Goal: Task Accomplishment & Management: Use online tool/utility

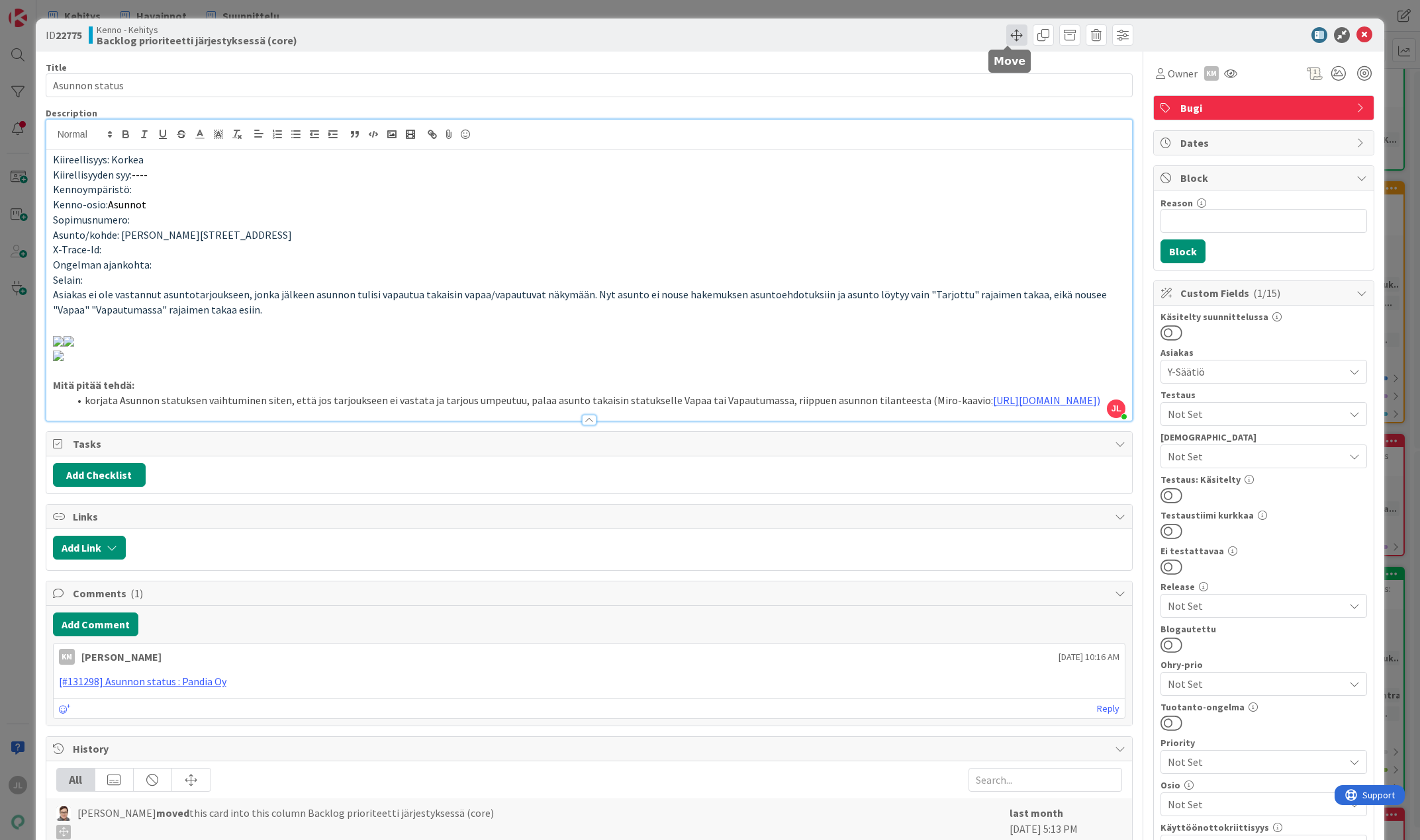
click at [1006, 42] on span at bounding box center [1017, 35] width 21 height 21
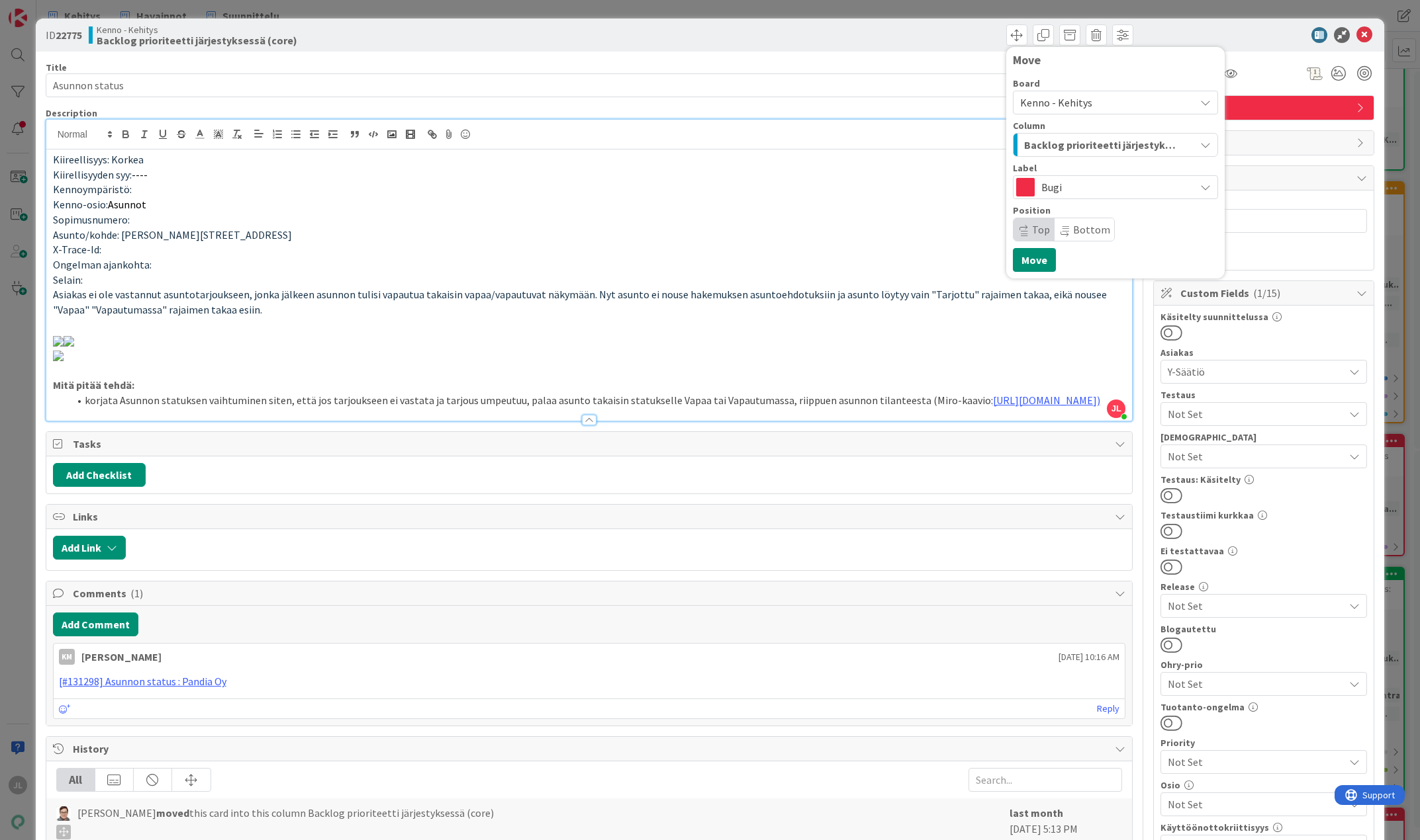
click at [834, 67] on div "Title 14 / 128" at bounding box center [590, 67] width 1087 height 12
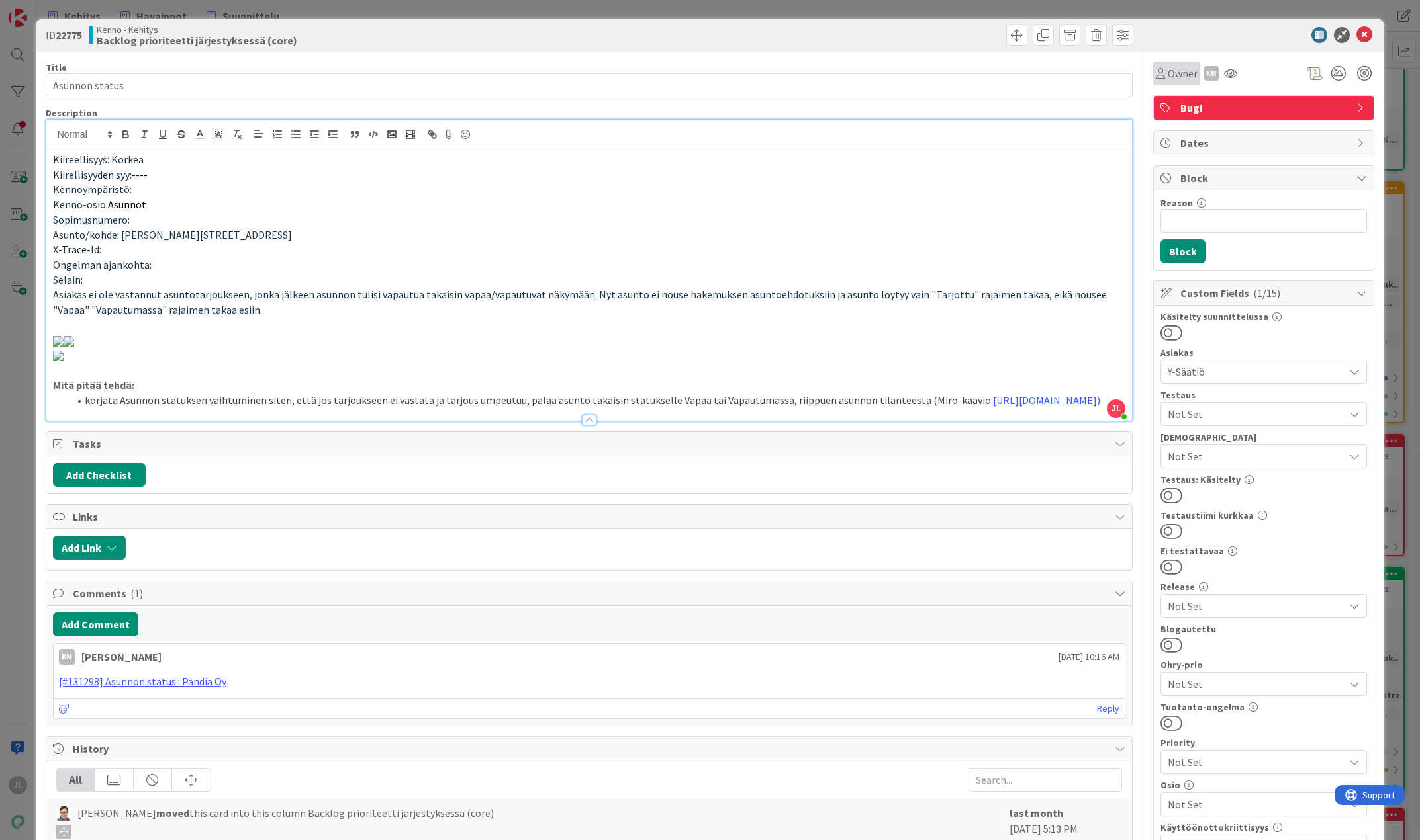
click at [1167, 75] on span "Owner" at bounding box center [1182, 74] width 30 height 16
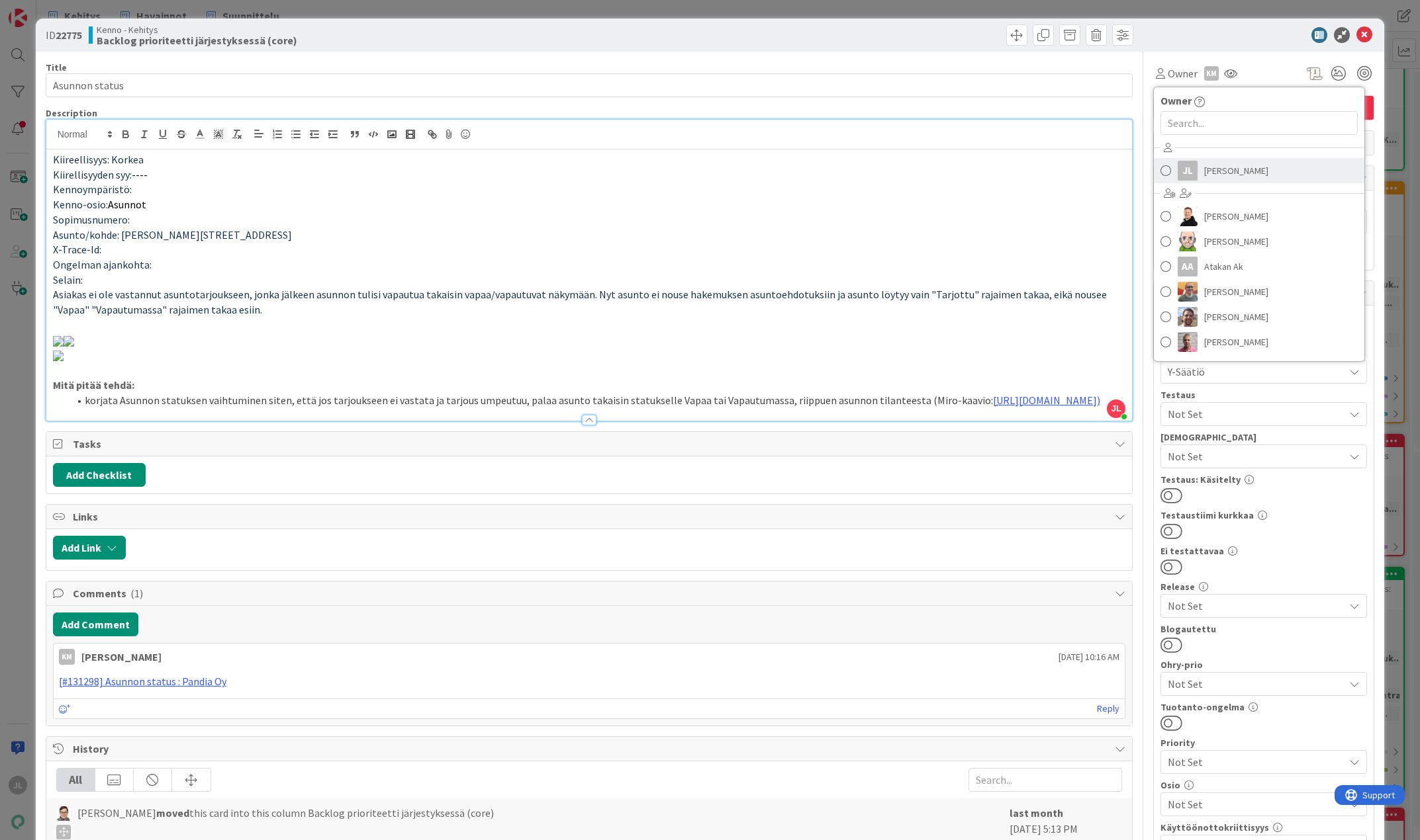
click at [1205, 171] on span "[PERSON_NAME]" at bounding box center [1236, 171] width 64 height 20
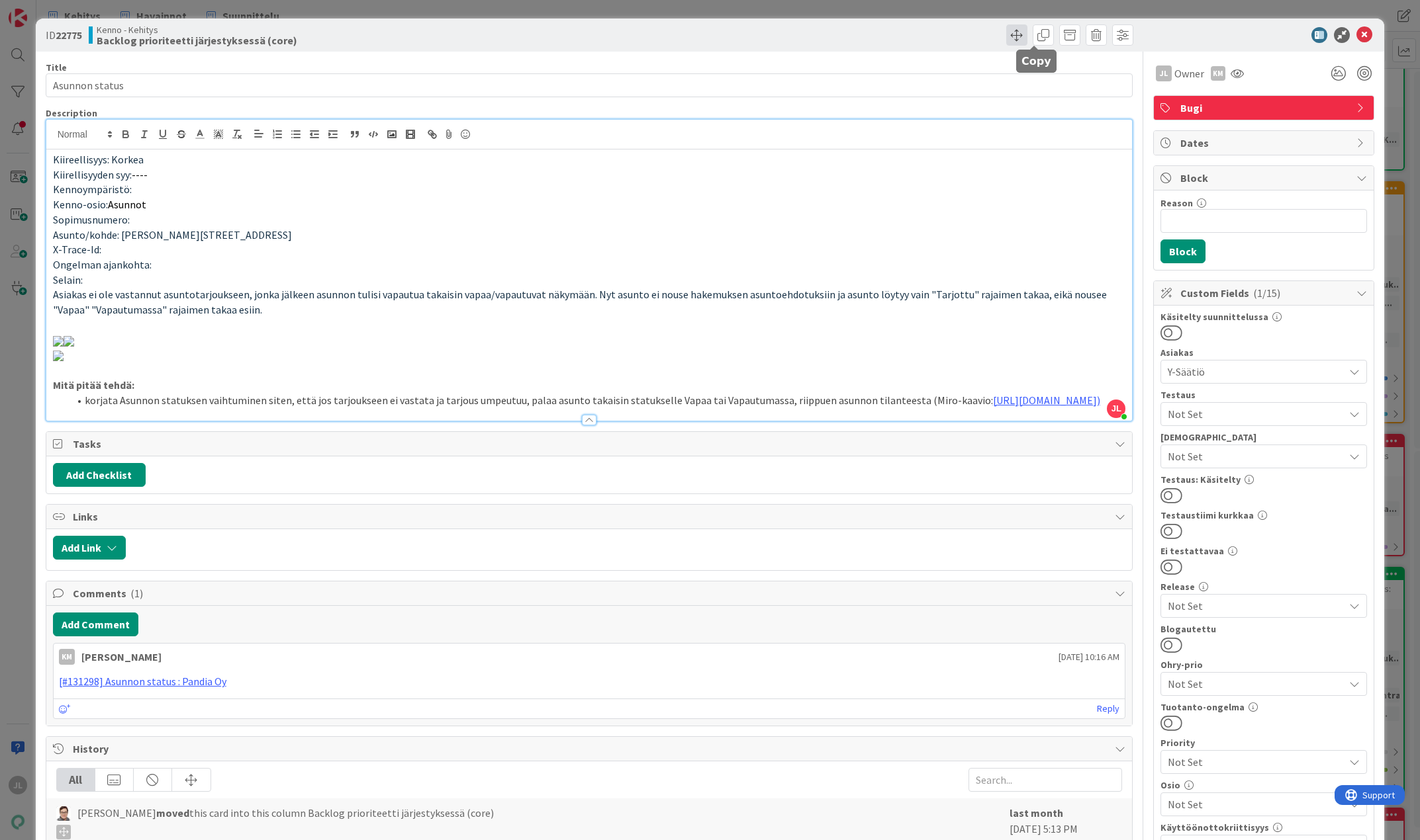
click at [1008, 41] on span at bounding box center [1017, 35] width 21 height 21
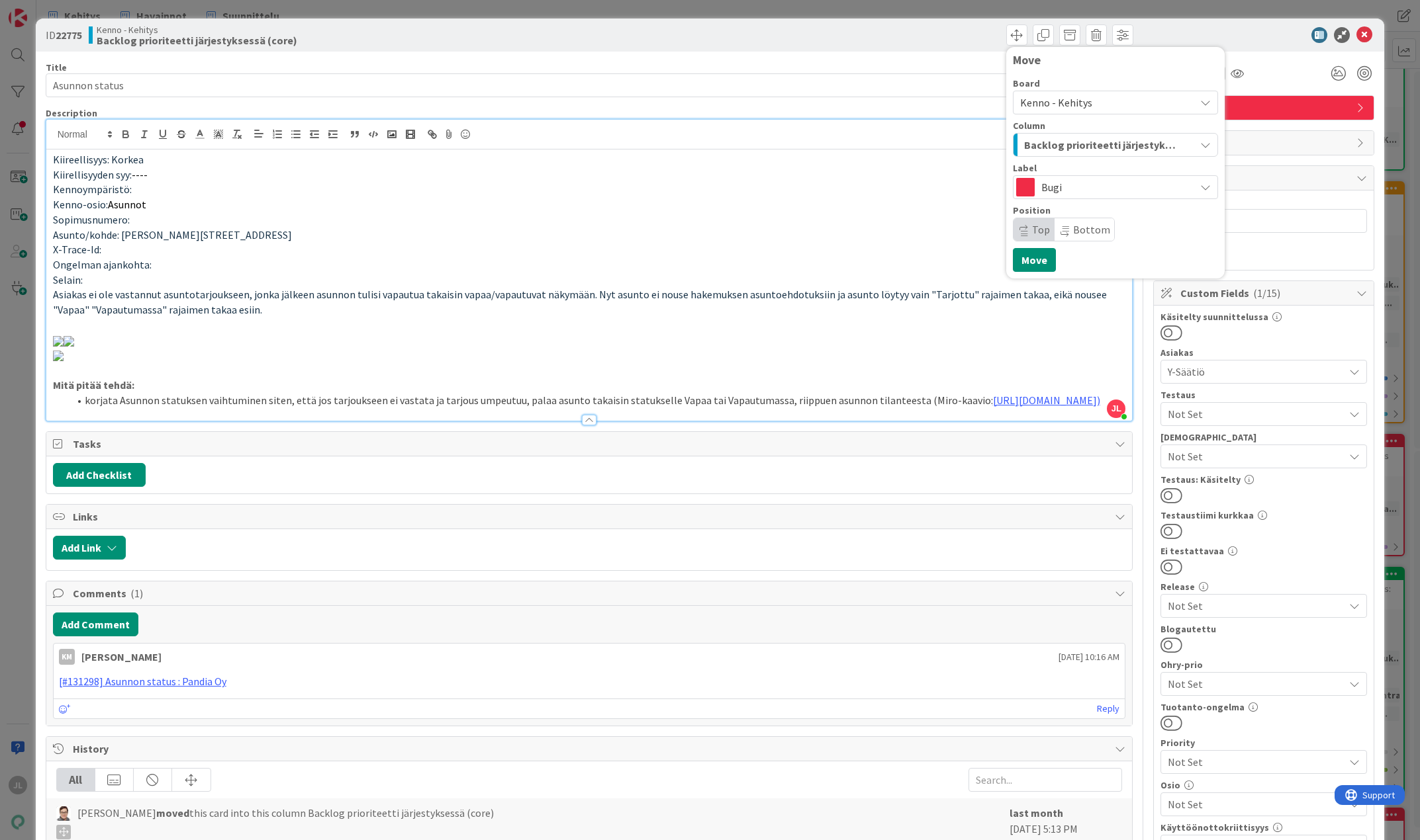
click at [1096, 150] on span "Backlog prioriteetti järjestyksessä (core)" at bounding box center [1099, 145] width 152 height 17
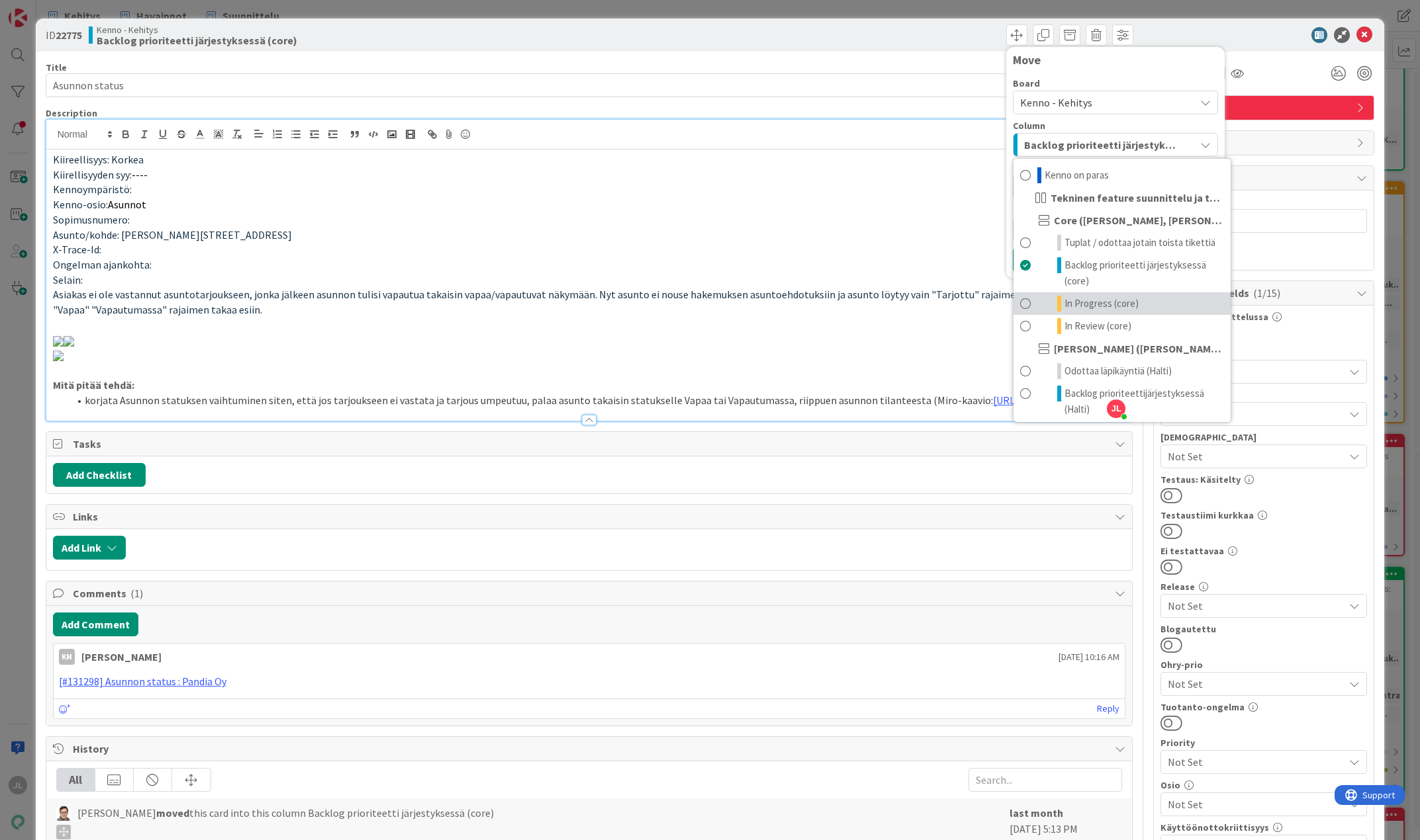
click at [1075, 299] on span "In Progress (core)" at bounding box center [1101, 304] width 74 height 16
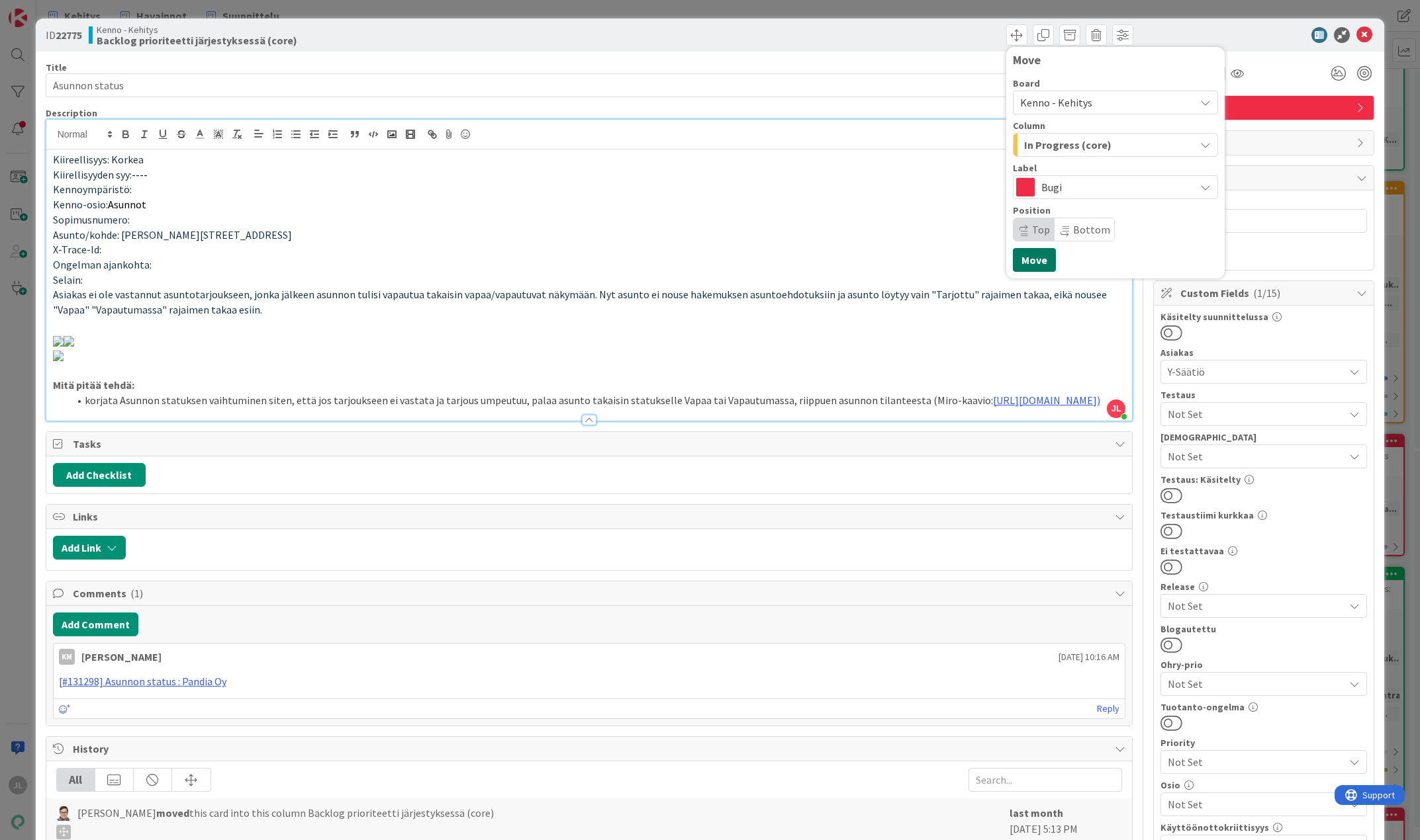
drag, startPoint x: 1026, startPoint y: 260, endPoint x: 1099, endPoint y: 203, distance: 92.6
click at [1025, 260] on button "Move" at bounding box center [1034, 260] width 43 height 24
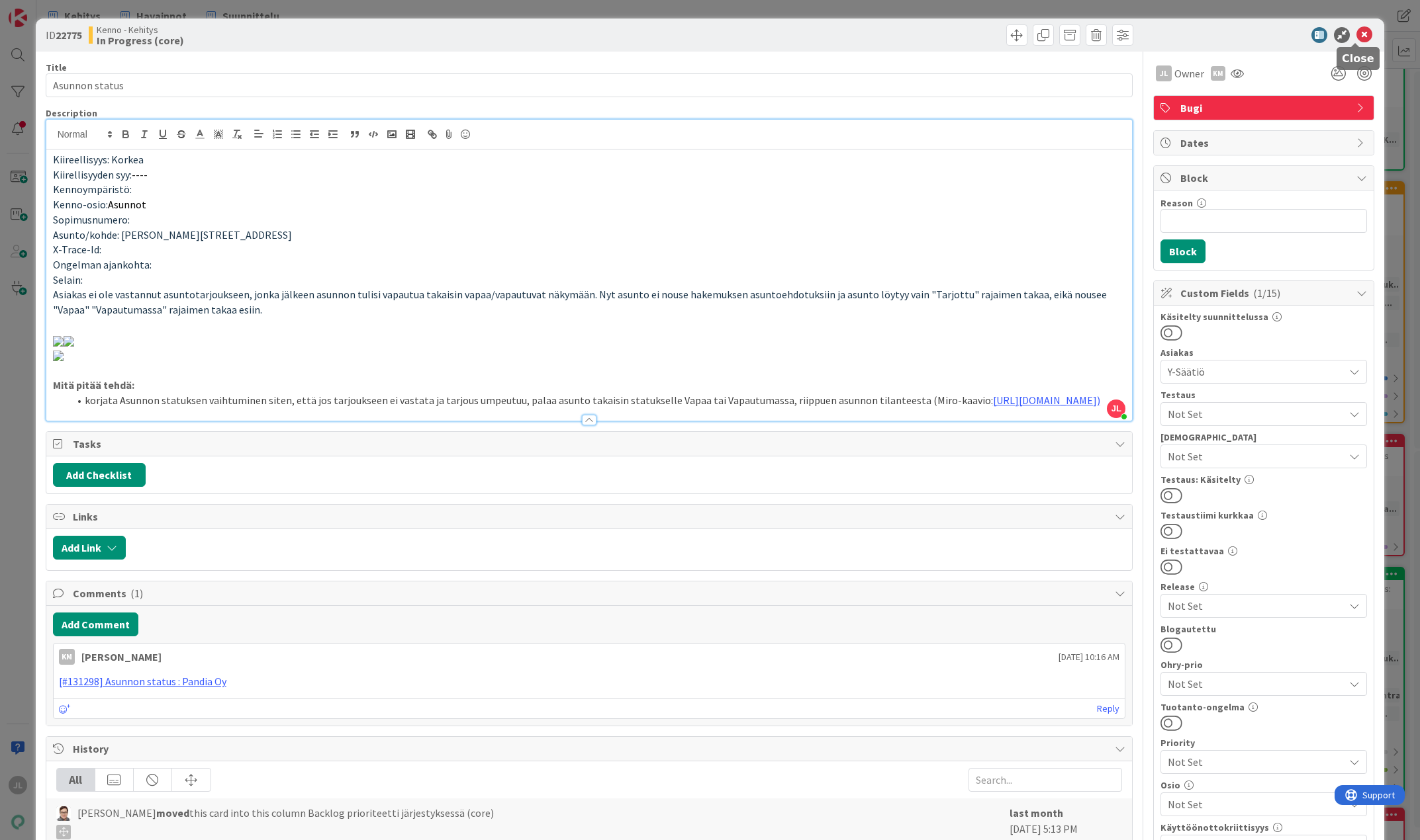
click at [1358, 36] on icon at bounding box center [1364, 35] width 16 height 16
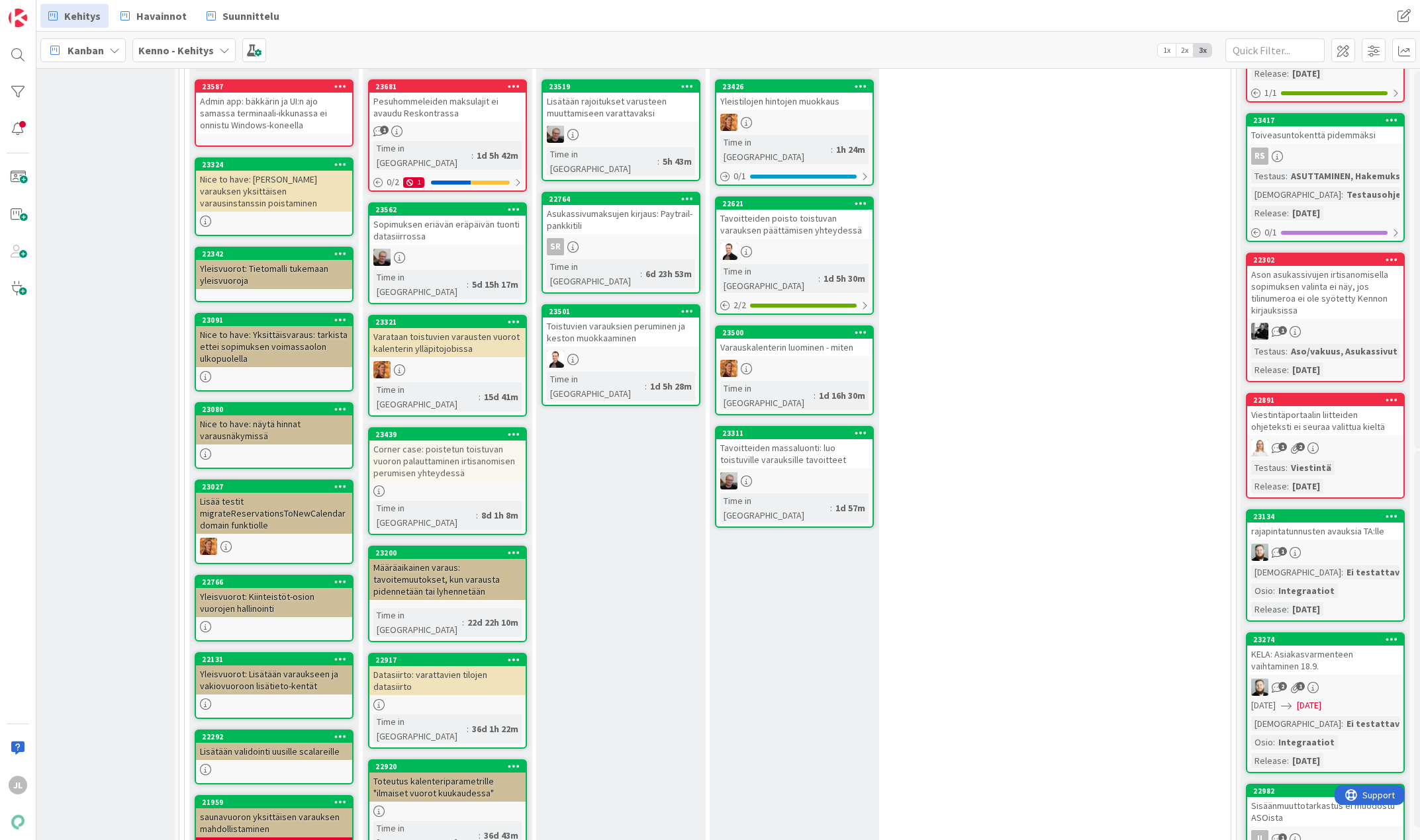
scroll to position [7014, 35]
